Goal: Task Accomplishment & Management: Use online tool/utility

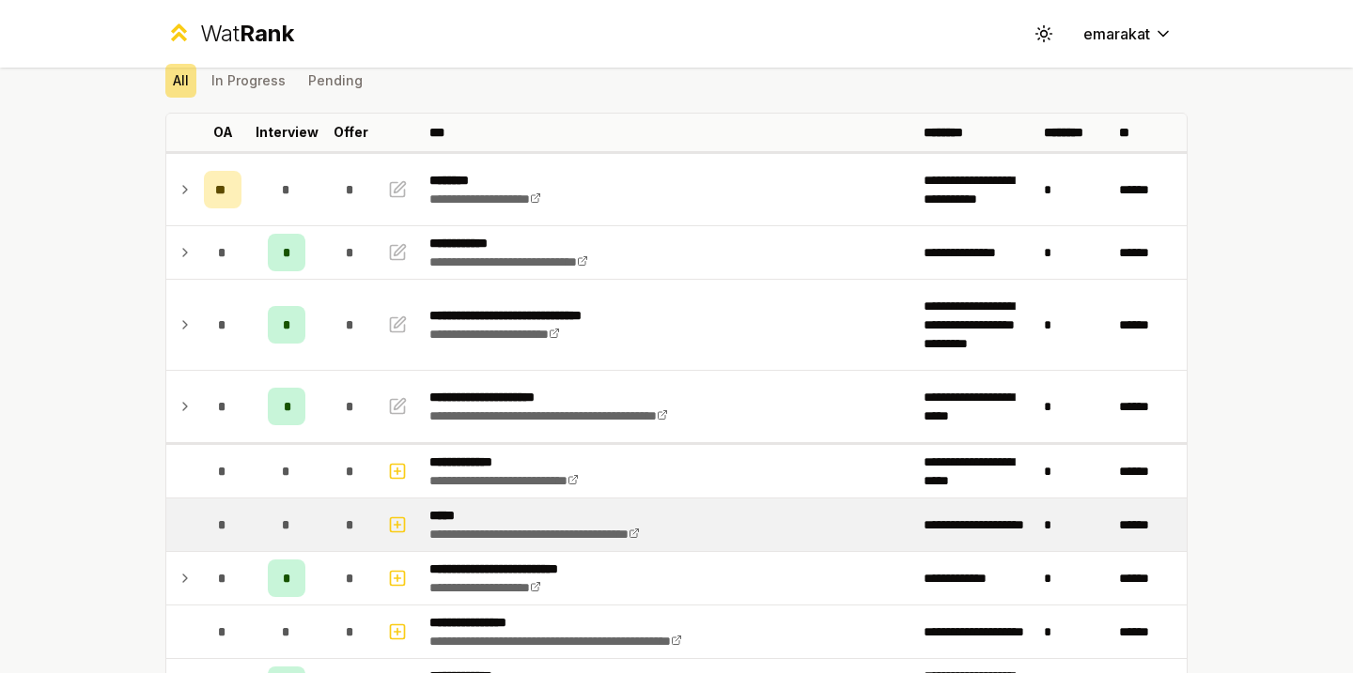
scroll to position [77, 0]
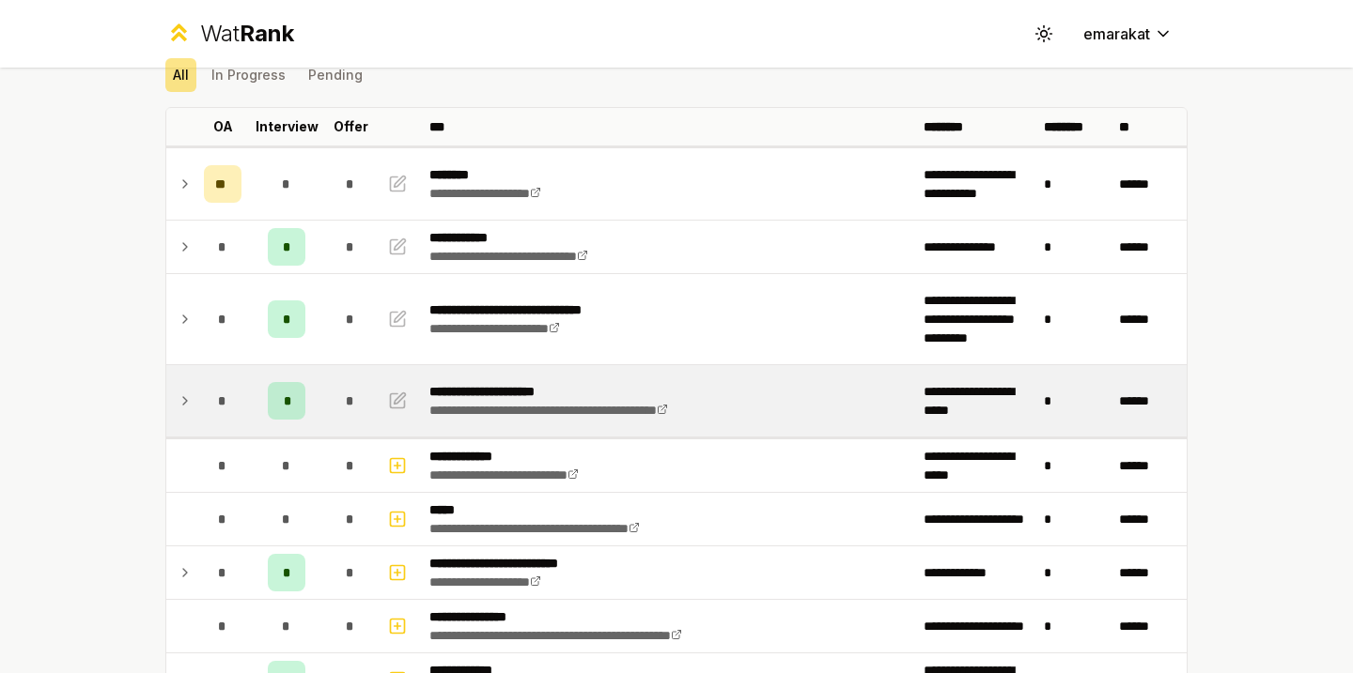
click at [177, 415] on td at bounding box center [181, 400] width 30 height 71
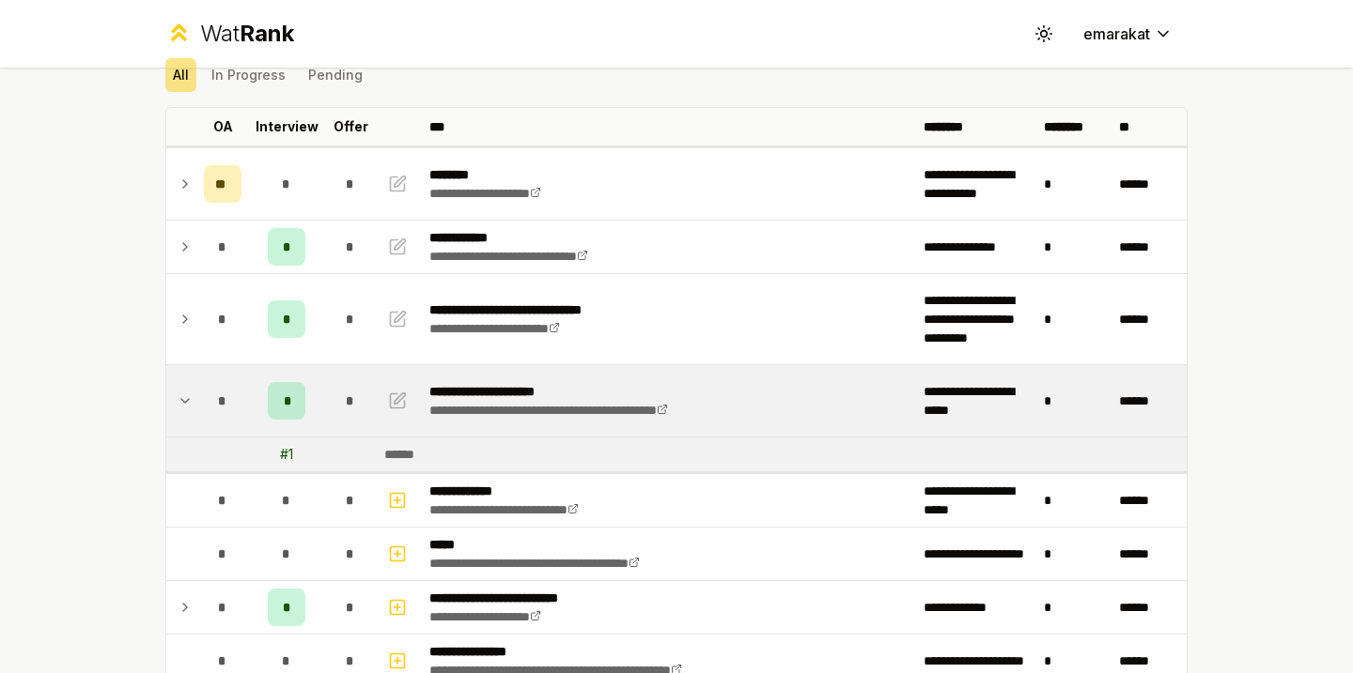
click at [287, 454] on div "# 1" at bounding box center [286, 454] width 13 height 19
drag, startPoint x: 285, startPoint y: 426, endPoint x: 316, endPoint y: 420, distance: 31.7
click at [316, 420] on td "*" at bounding box center [286, 400] width 75 height 71
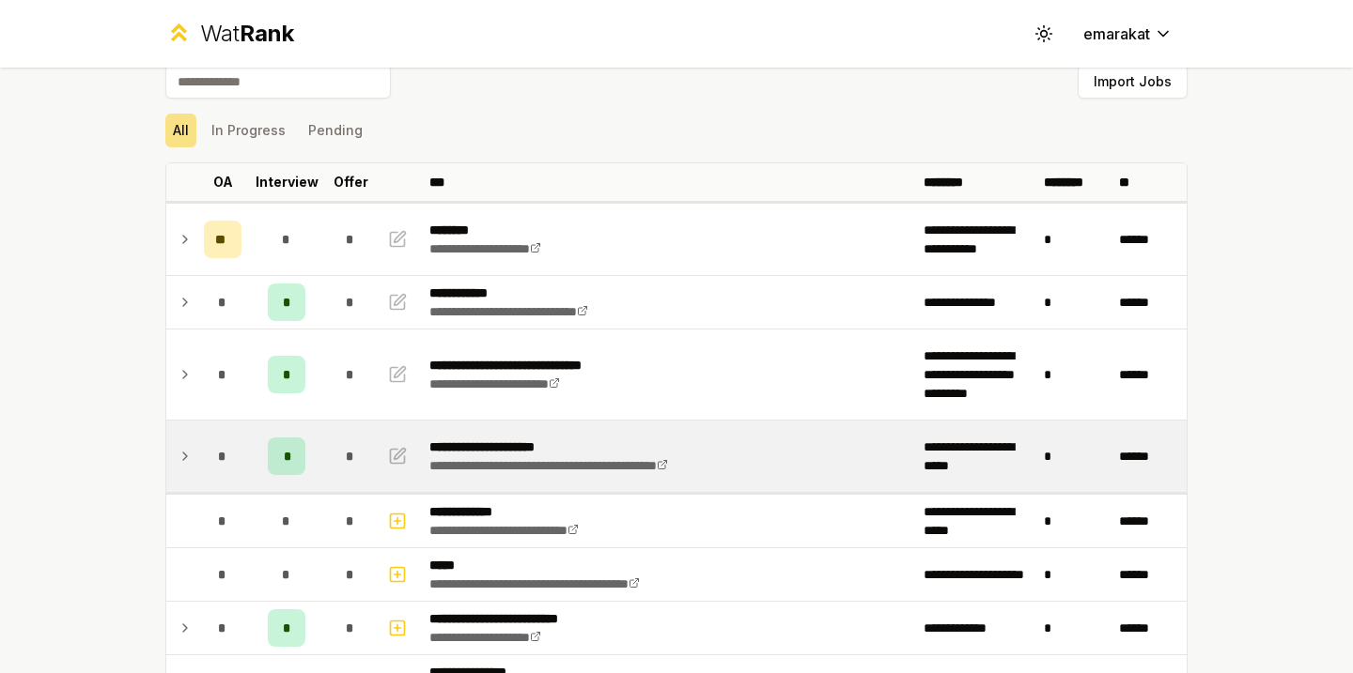
scroll to position [20, 0]
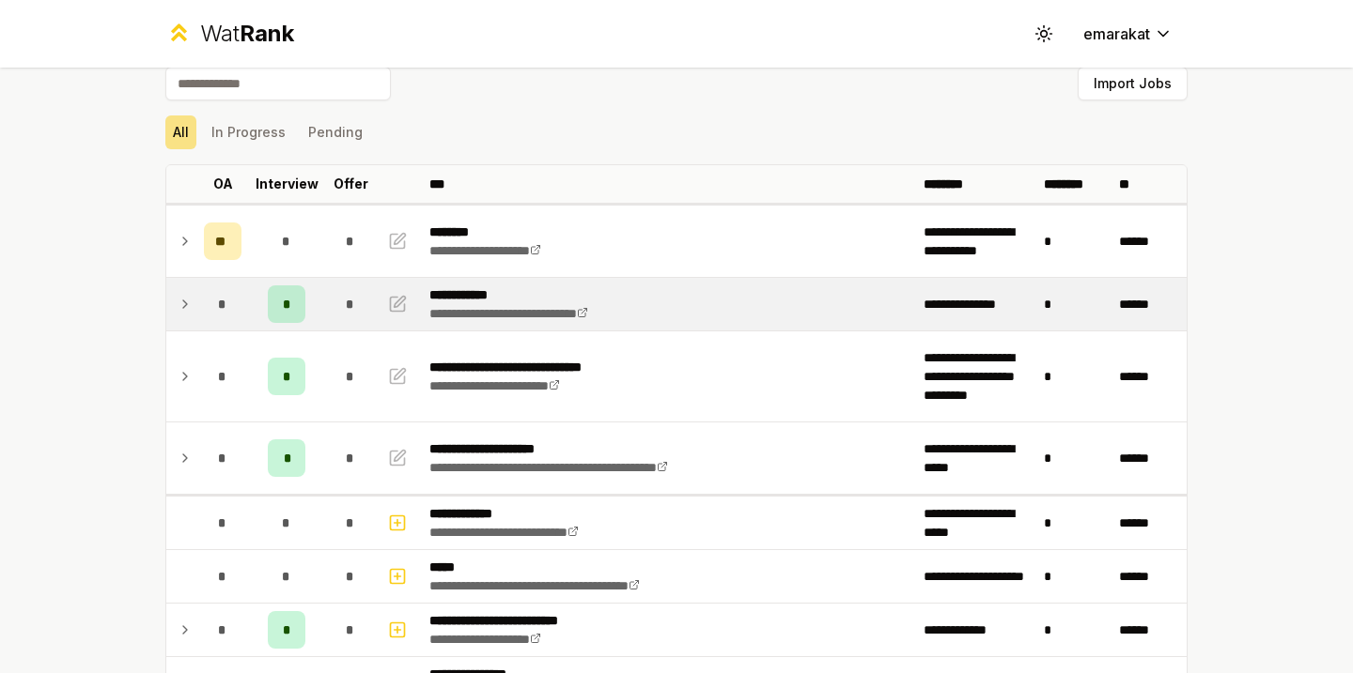
click at [208, 302] on div "*" at bounding box center [223, 305] width 38 height 38
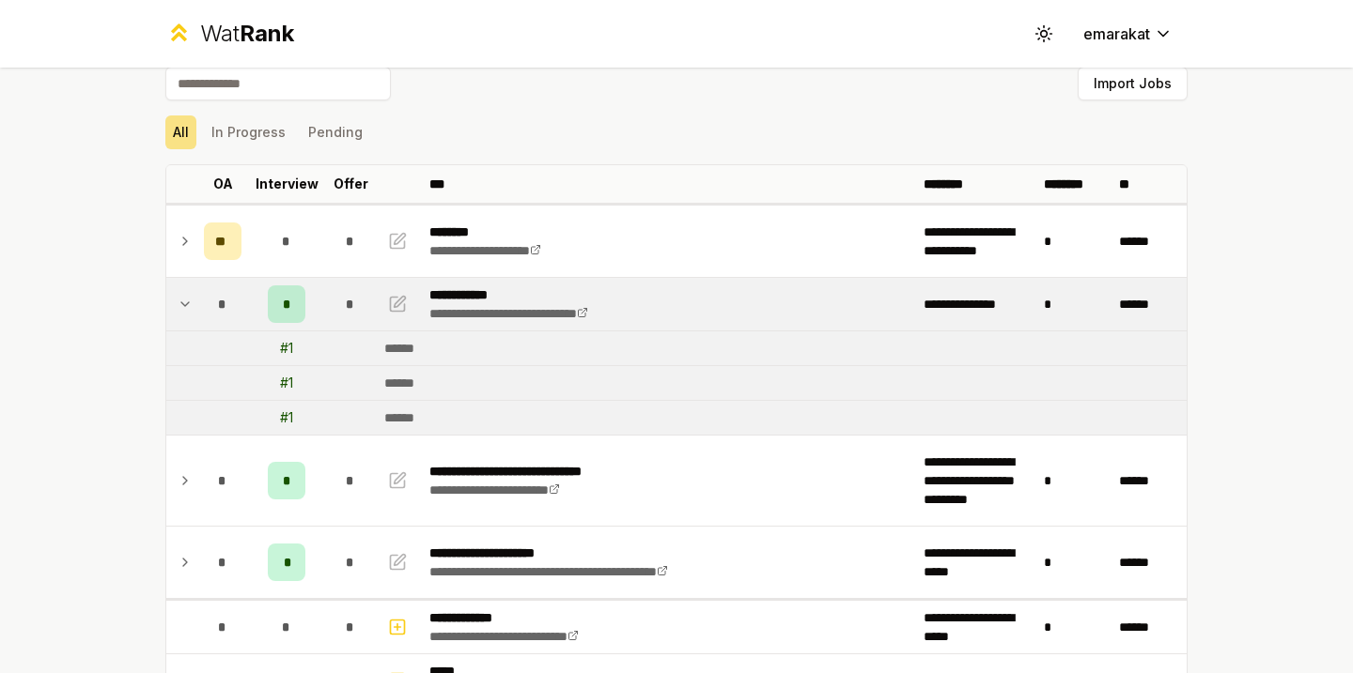
click at [179, 302] on icon at bounding box center [185, 304] width 15 height 23
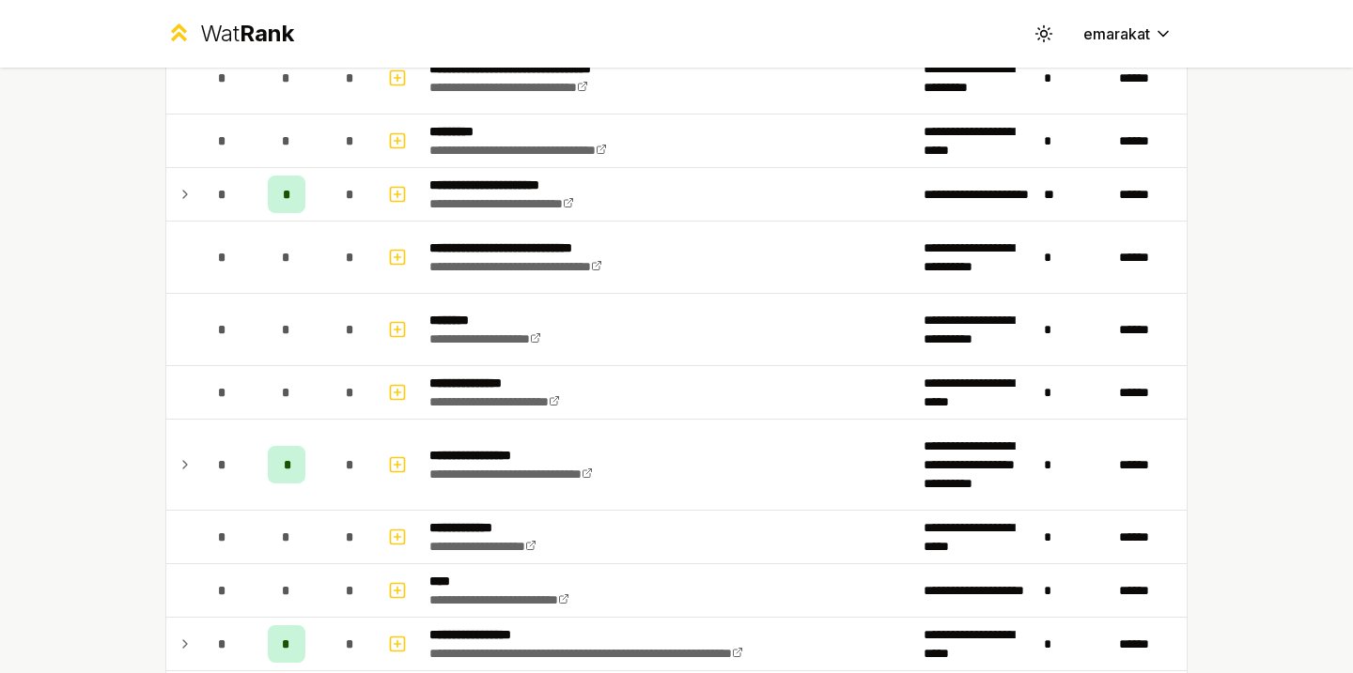
scroll to position [2254, 0]
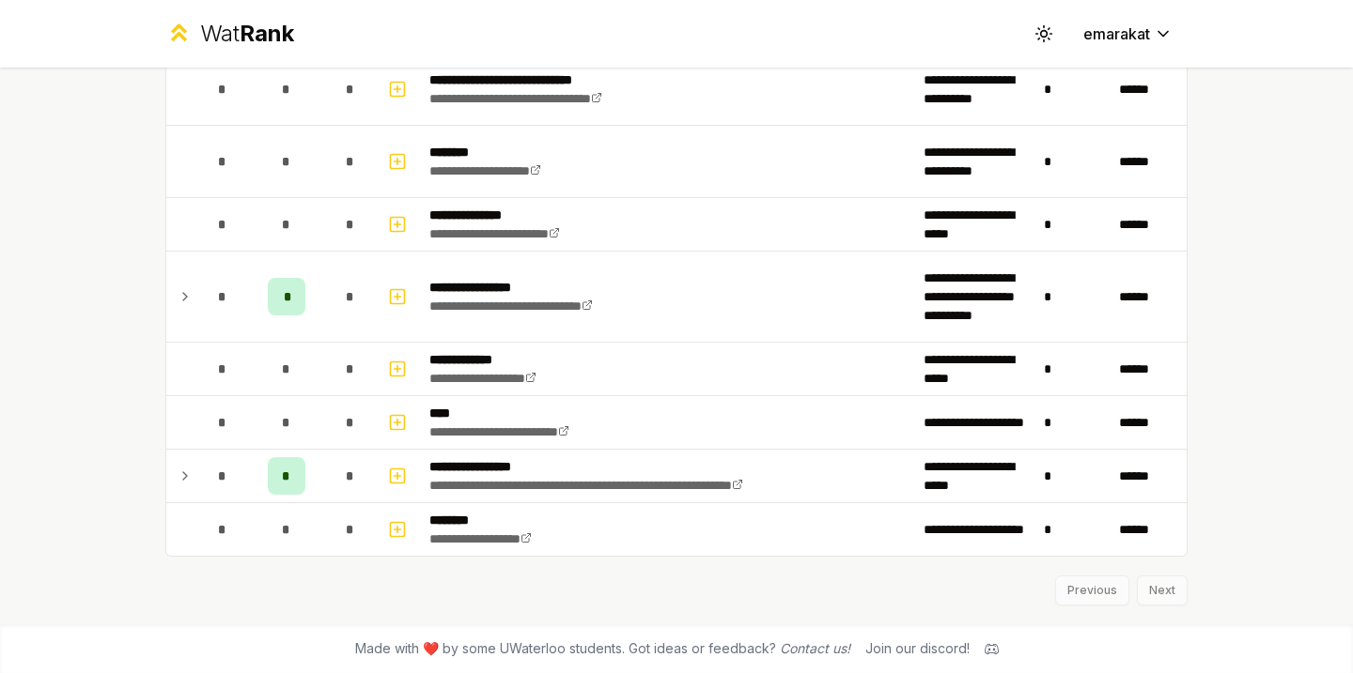
click at [1154, 591] on div "Previous Next" at bounding box center [676, 581] width 1022 height 49
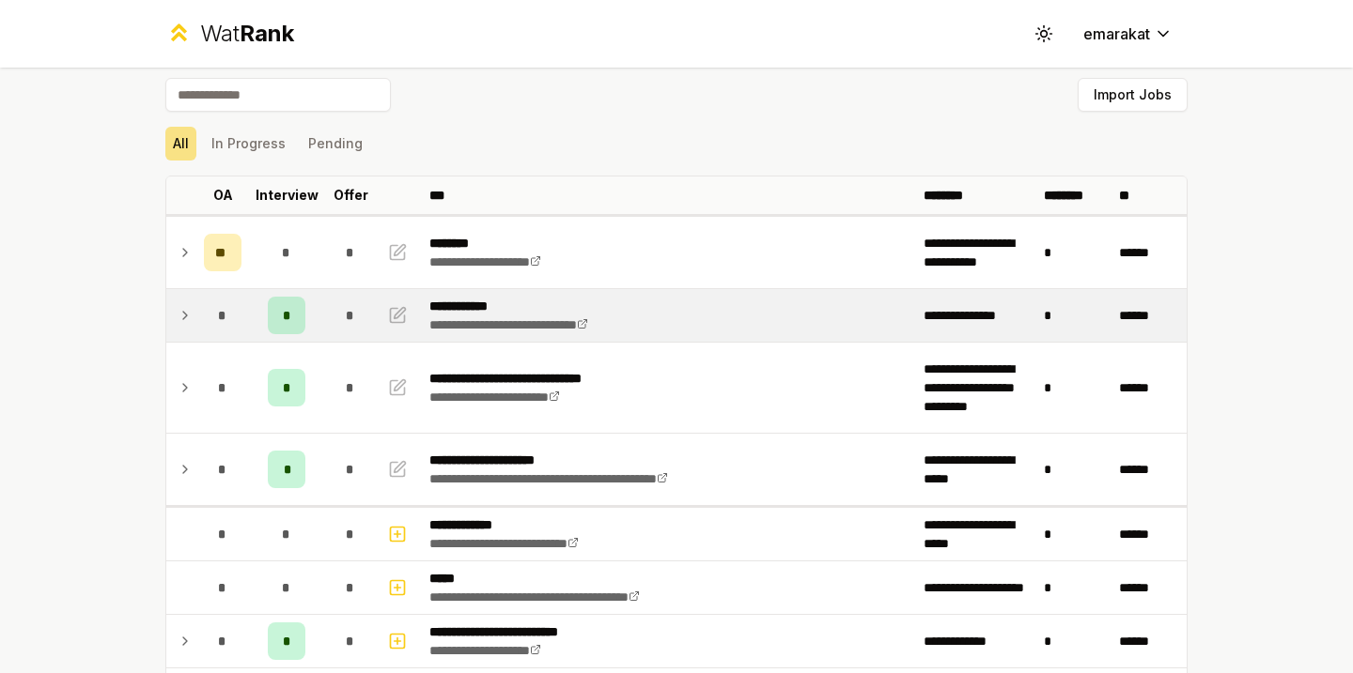
scroll to position [8, 0]
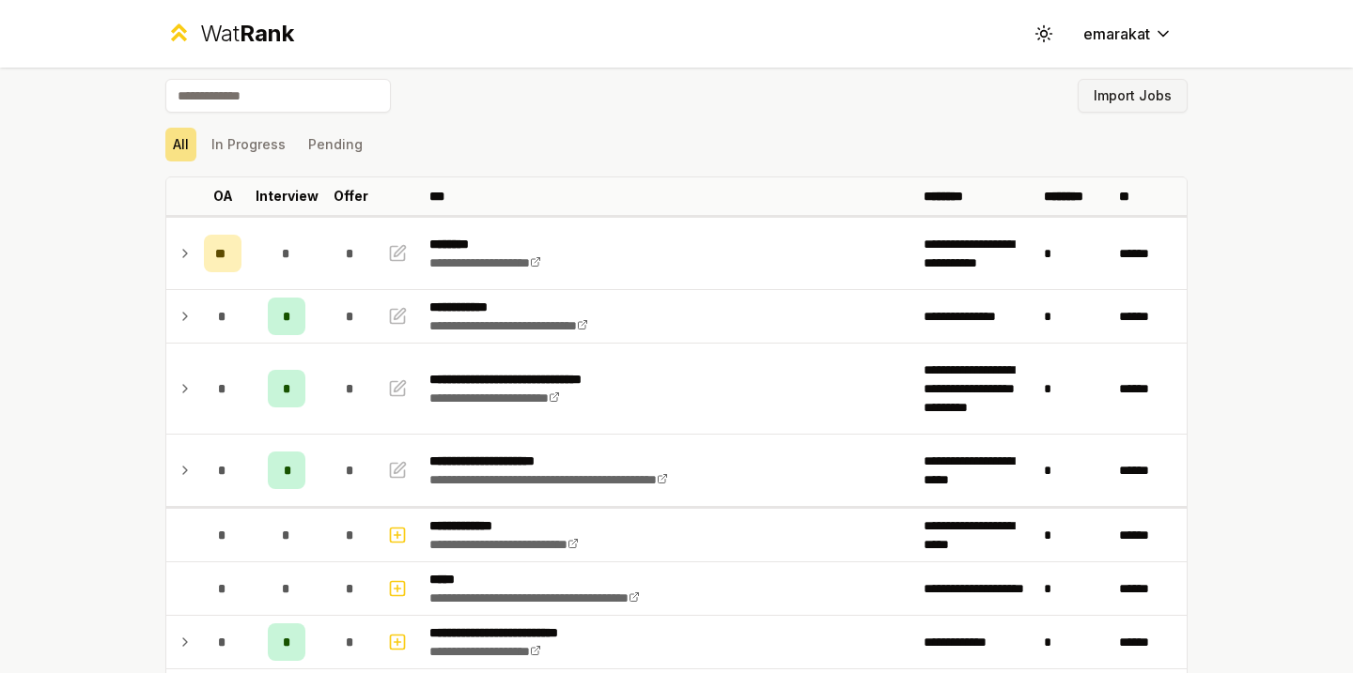
click at [1121, 96] on button "Import Jobs" at bounding box center [1132, 96] width 110 height 34
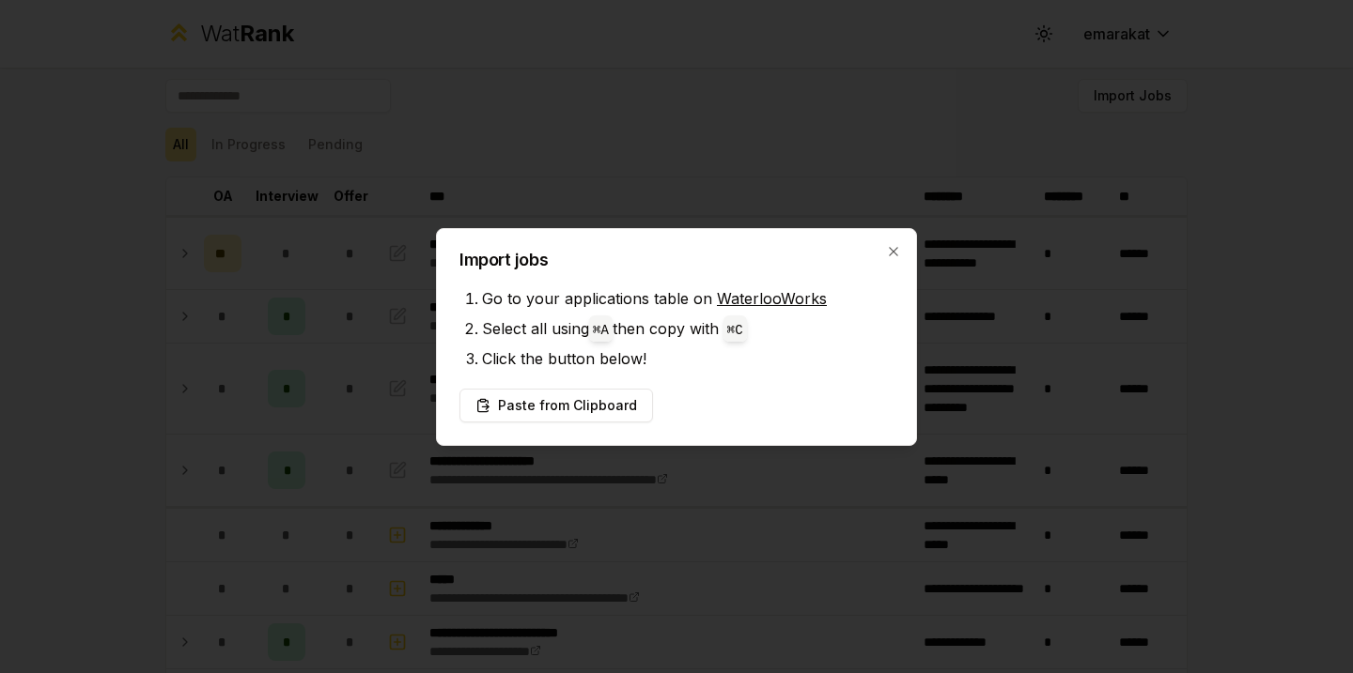
click at [537, 118] on div at bounding box center [676, 336] width 1353 height 673
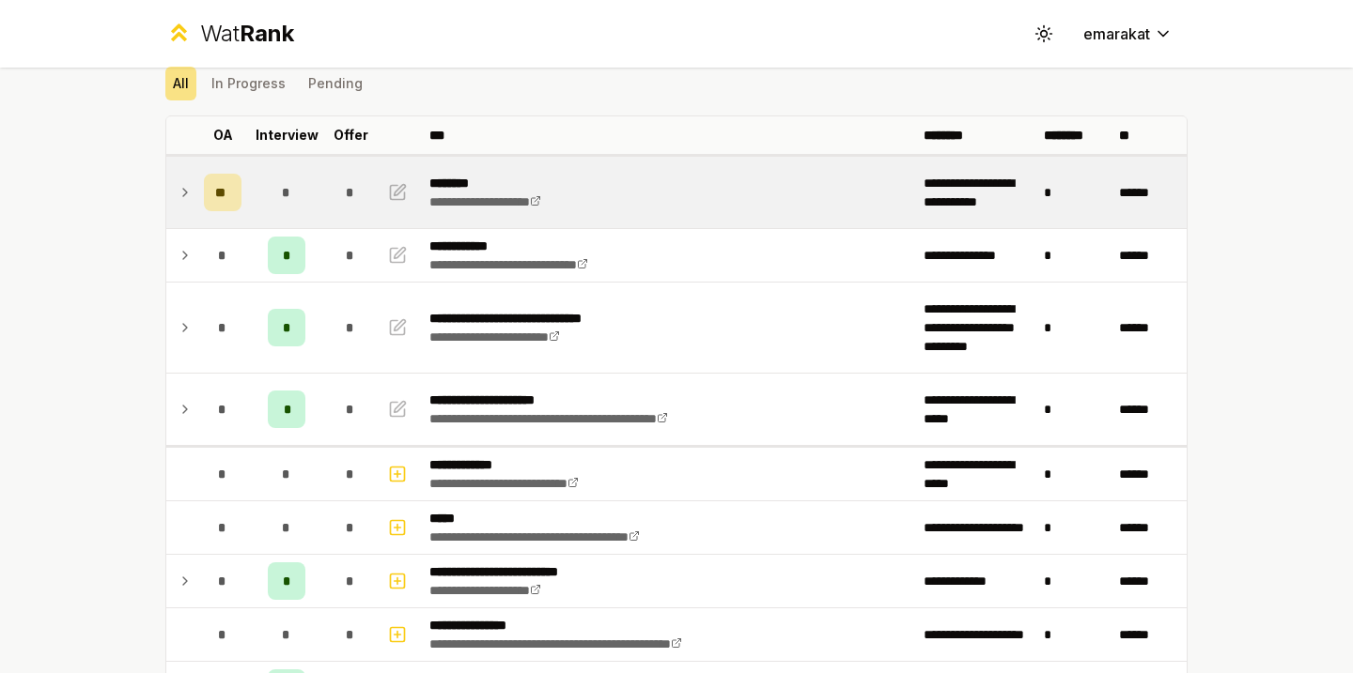
scroll to position [73, 0]
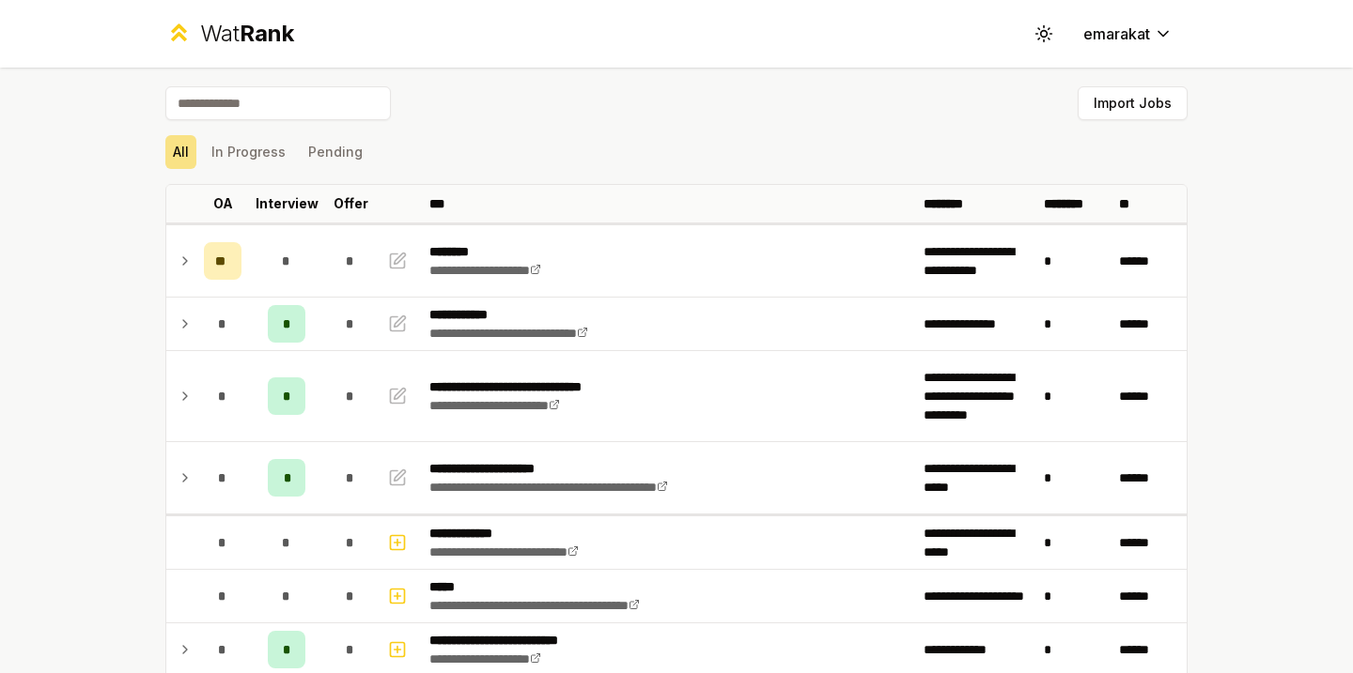
click at [268, 101] on input at bounding box center [277, 103] width 225 height 34
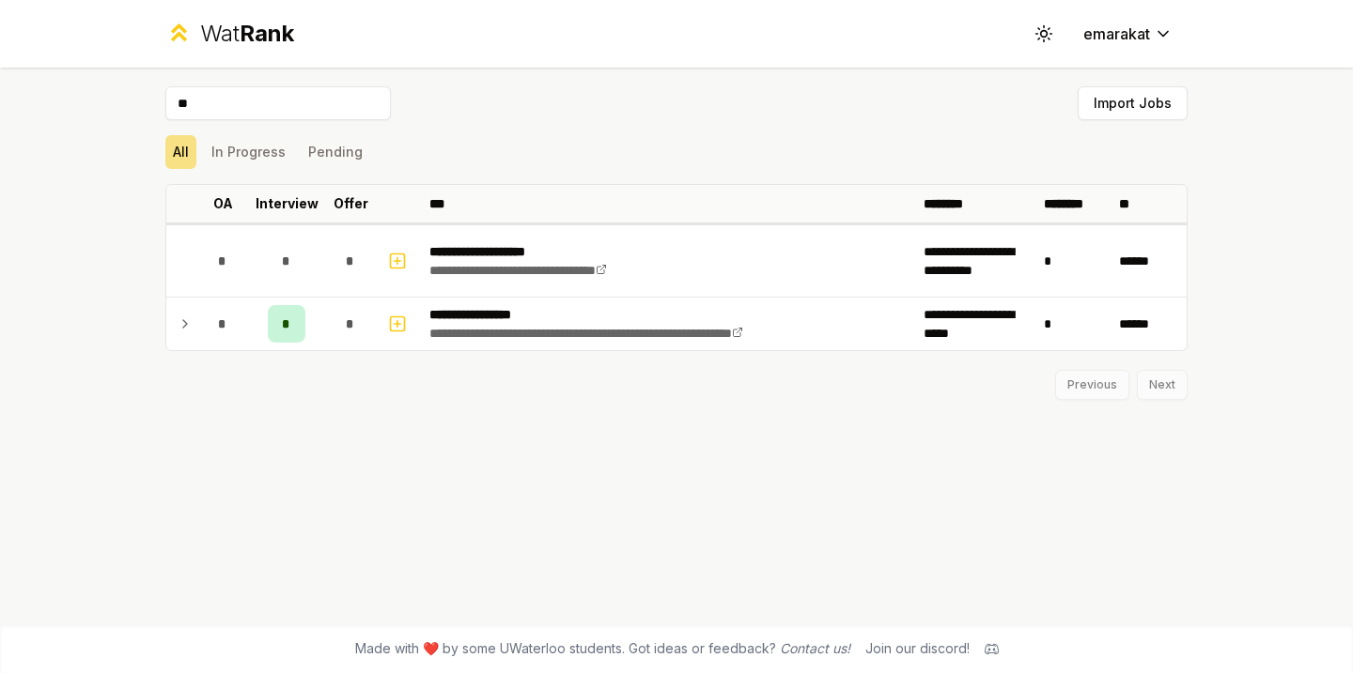
type input "*"
